Goal: Navigation & Orientation: Understand site structure

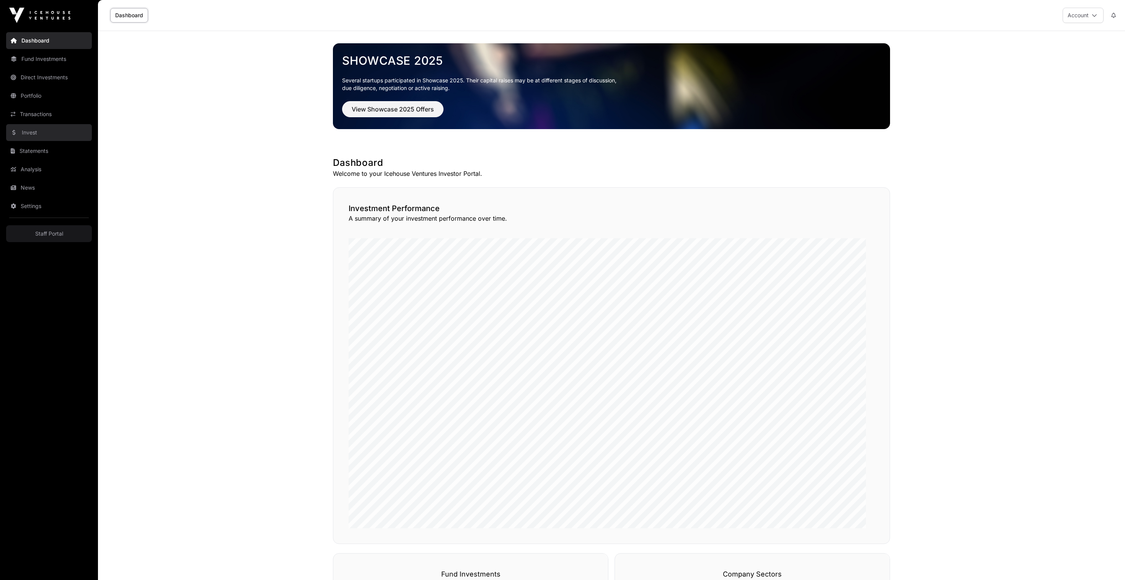
click at [51, 141] on link "Invest" at bounding box center [49, 132] width 86 height 17
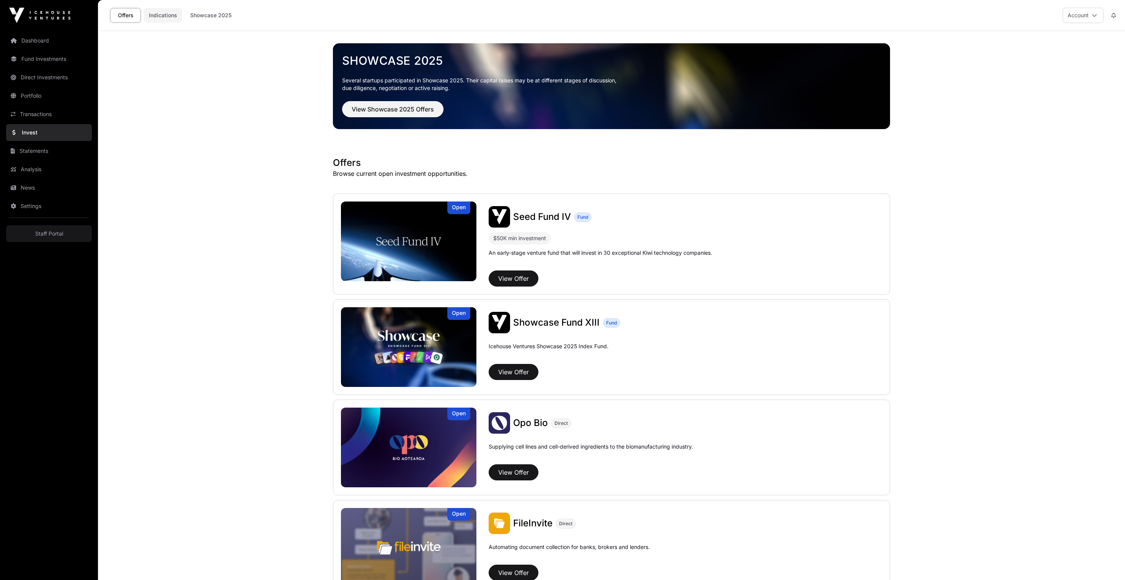
click at [182, 20] on link "Indications" at bounding box center [163, 15] width 38 height 15
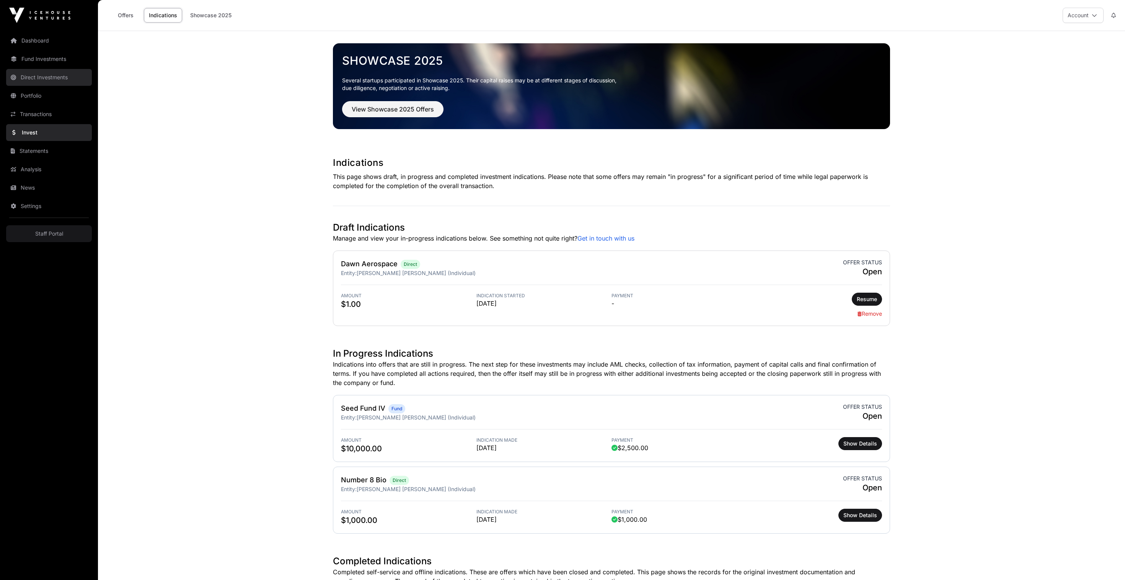
click at [51, 86] on link "Direct Investments" at bounding box center [49, 77] width 86 height 17
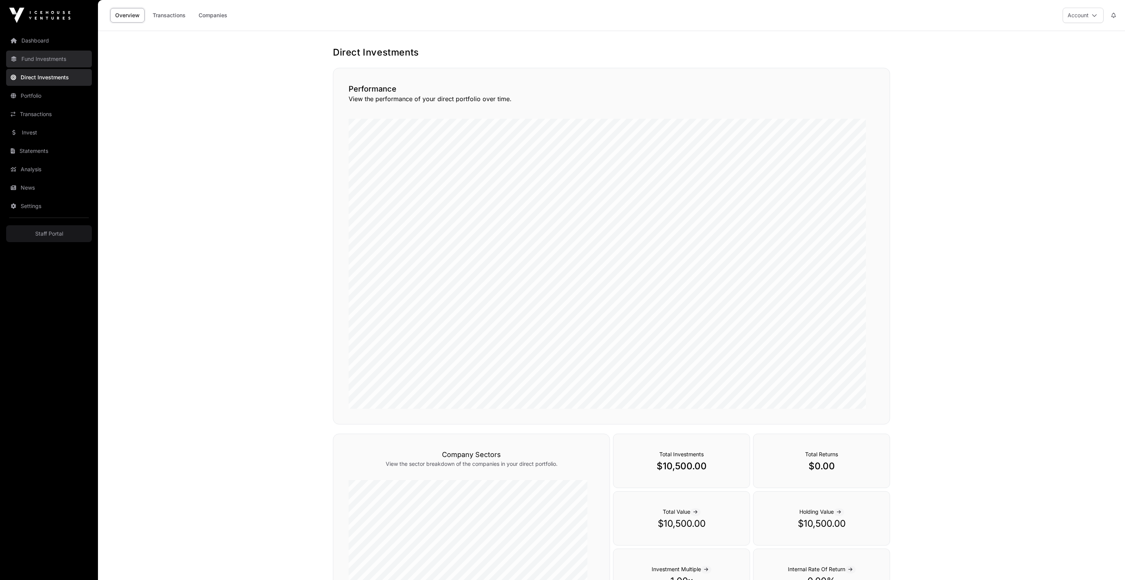
click at [72, 64] on link "Fund Investments" at bounding box center [49, 59] width 86 height 17
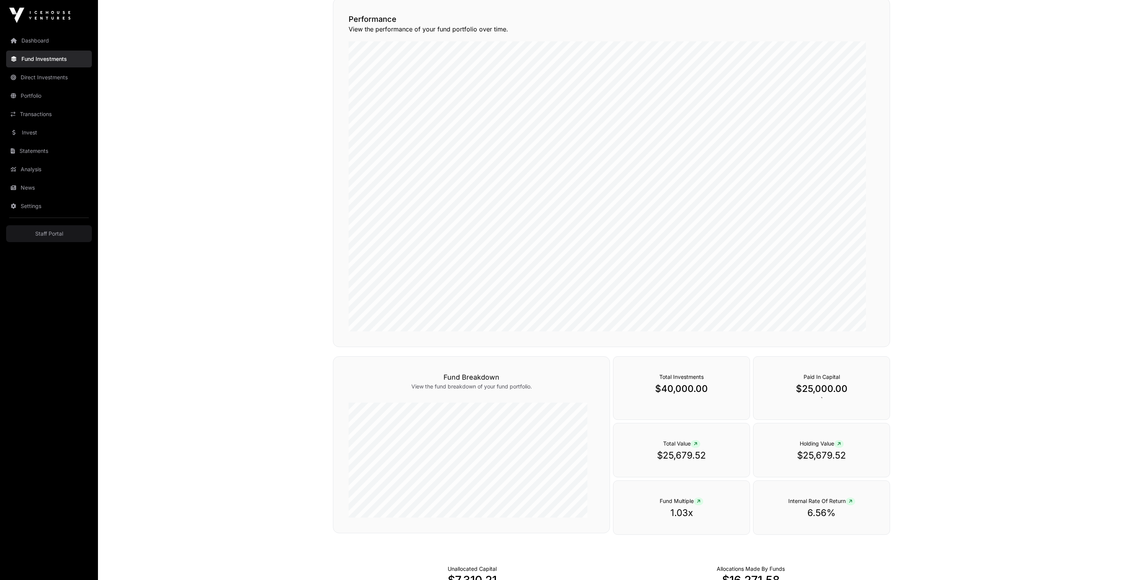
scroll to position [26, 0]
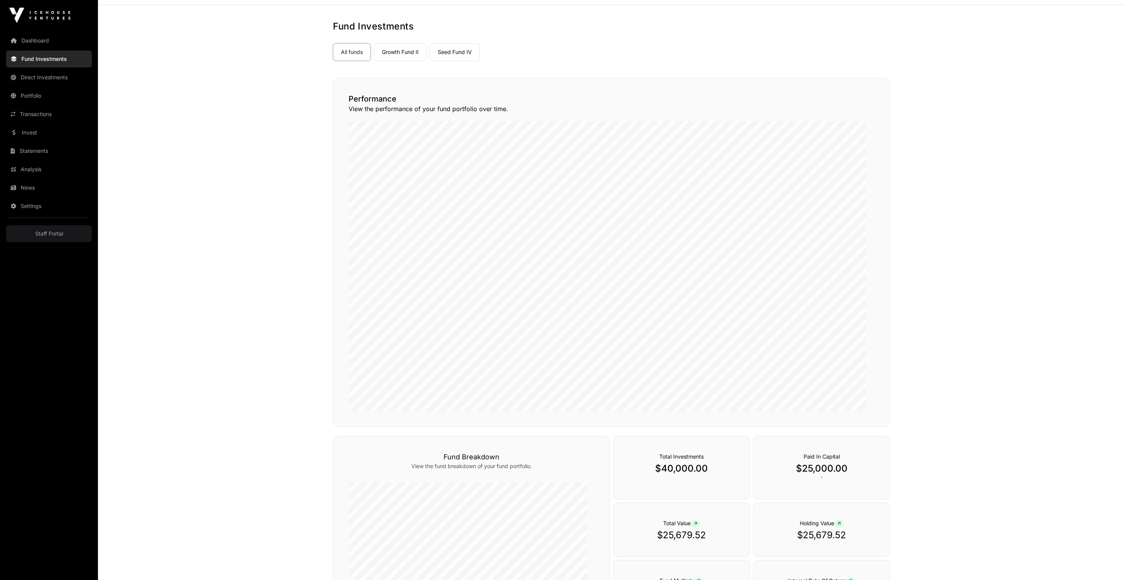
click at [858, 106] on div "Performance View the performance of your fund portfolio over time." at bounding box center [611, 252] width 557 height 349
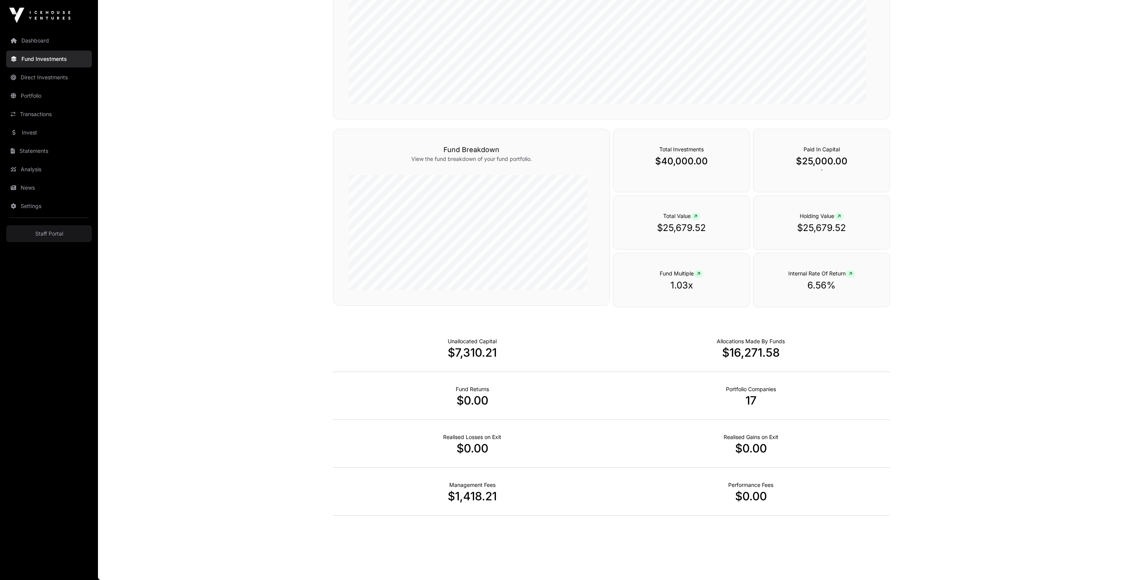
scroll to position [410, 0]
click at [39, 46] on link "Dashboard" at bounding box center [49, 40] width 86 height 17
